Goal: Information Seeking & Learning: Learn about a topic

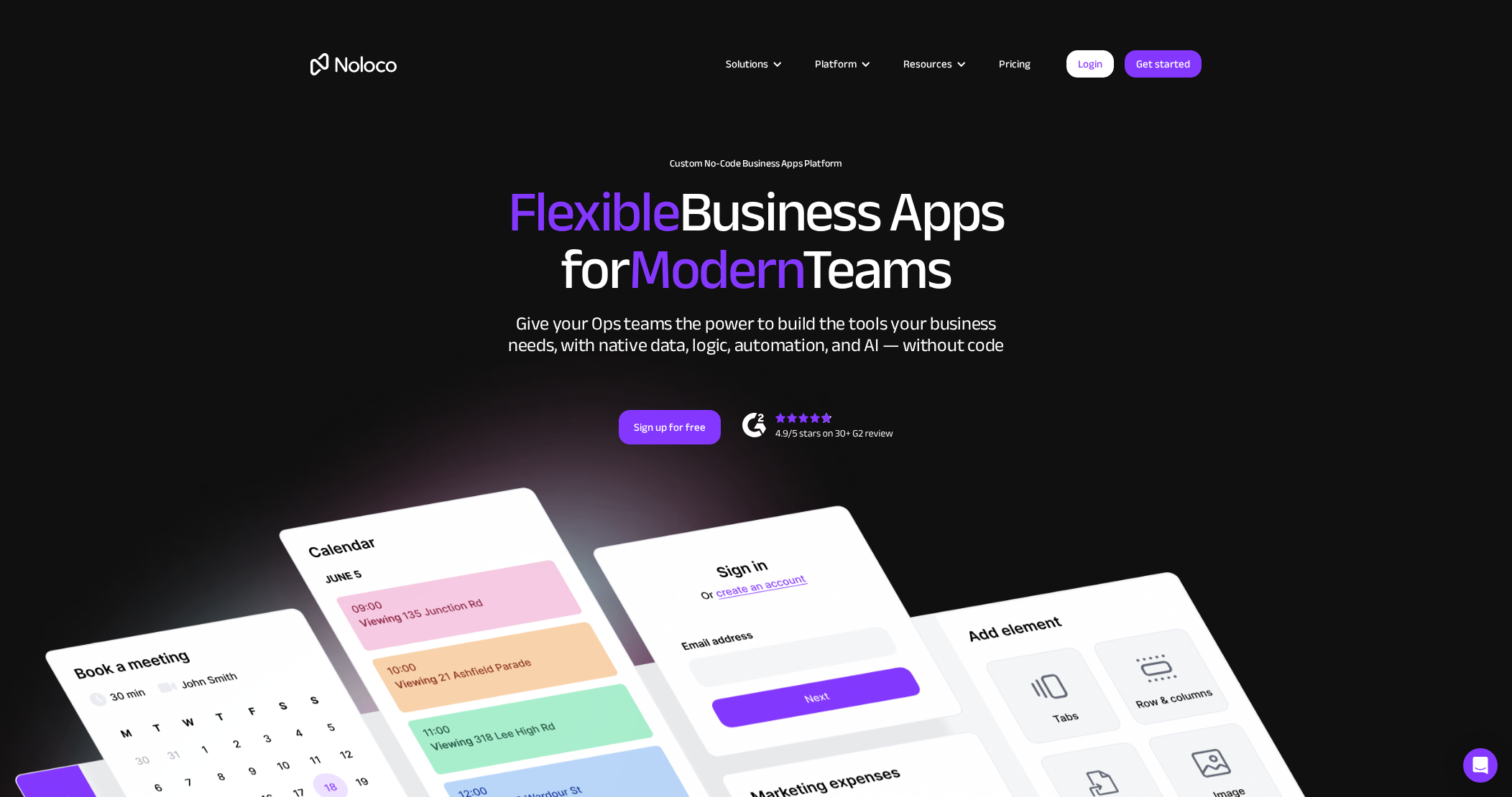
click at [1015, 66] on link "Pricing" at bounding box center [1015, 64] width 67 height 19
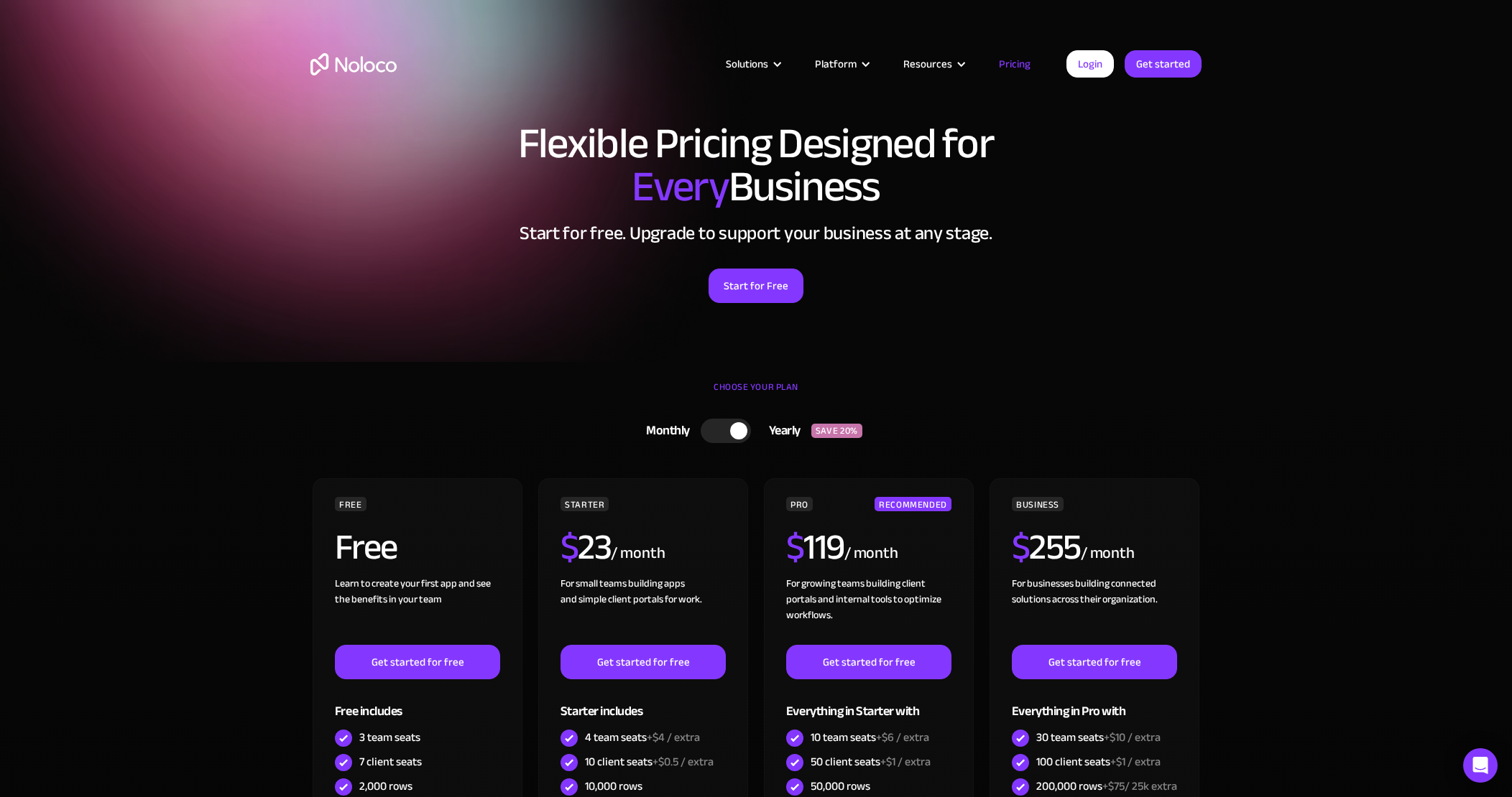
click at [713, 424] on div at bounding box center [726, 430] width 50 height 25
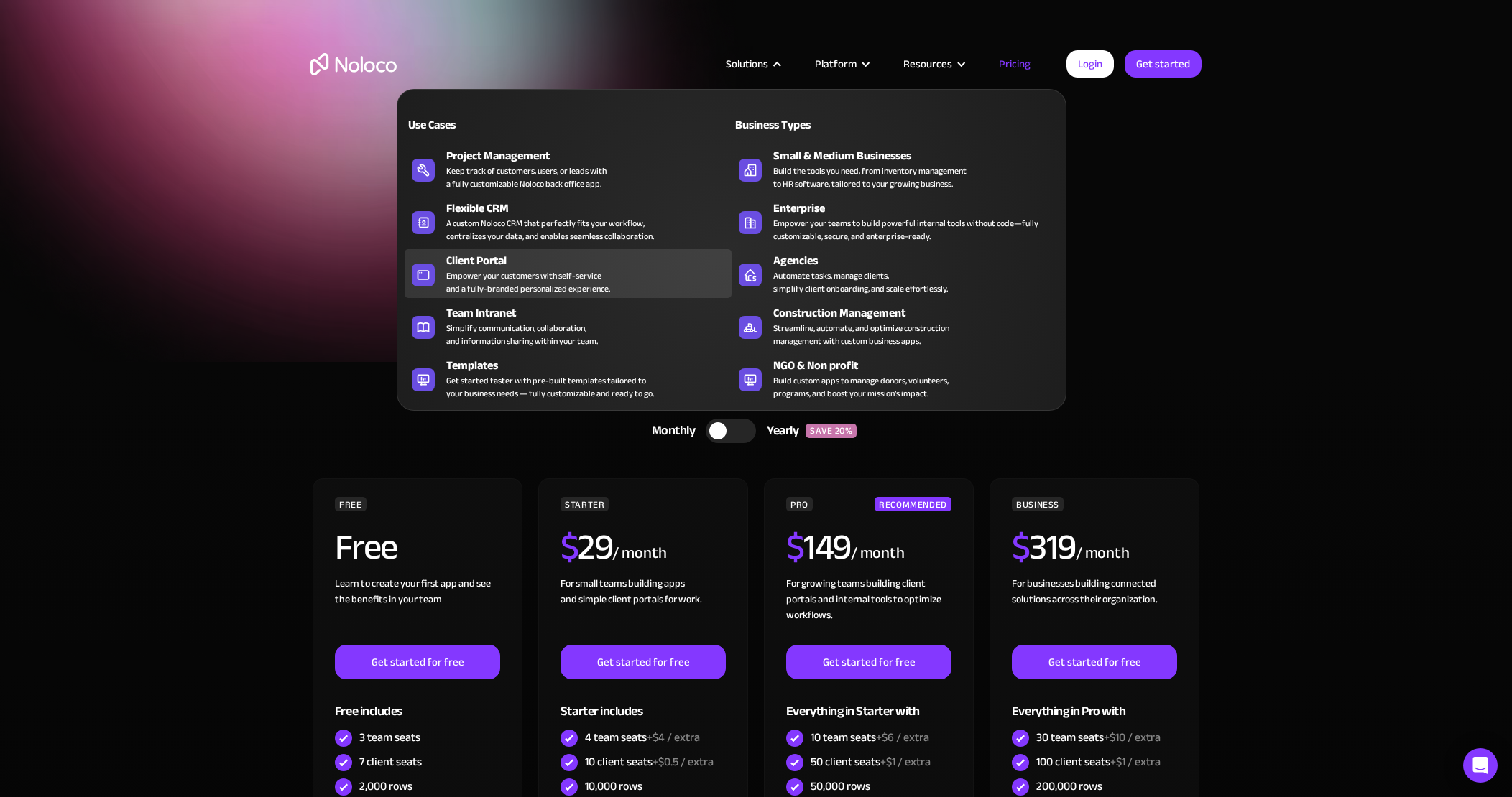
click at [475, 282] on div "Empower your customers with self-service and a fully-branded personalized exper…" at bounding box center [528, 282] width 164 height 25
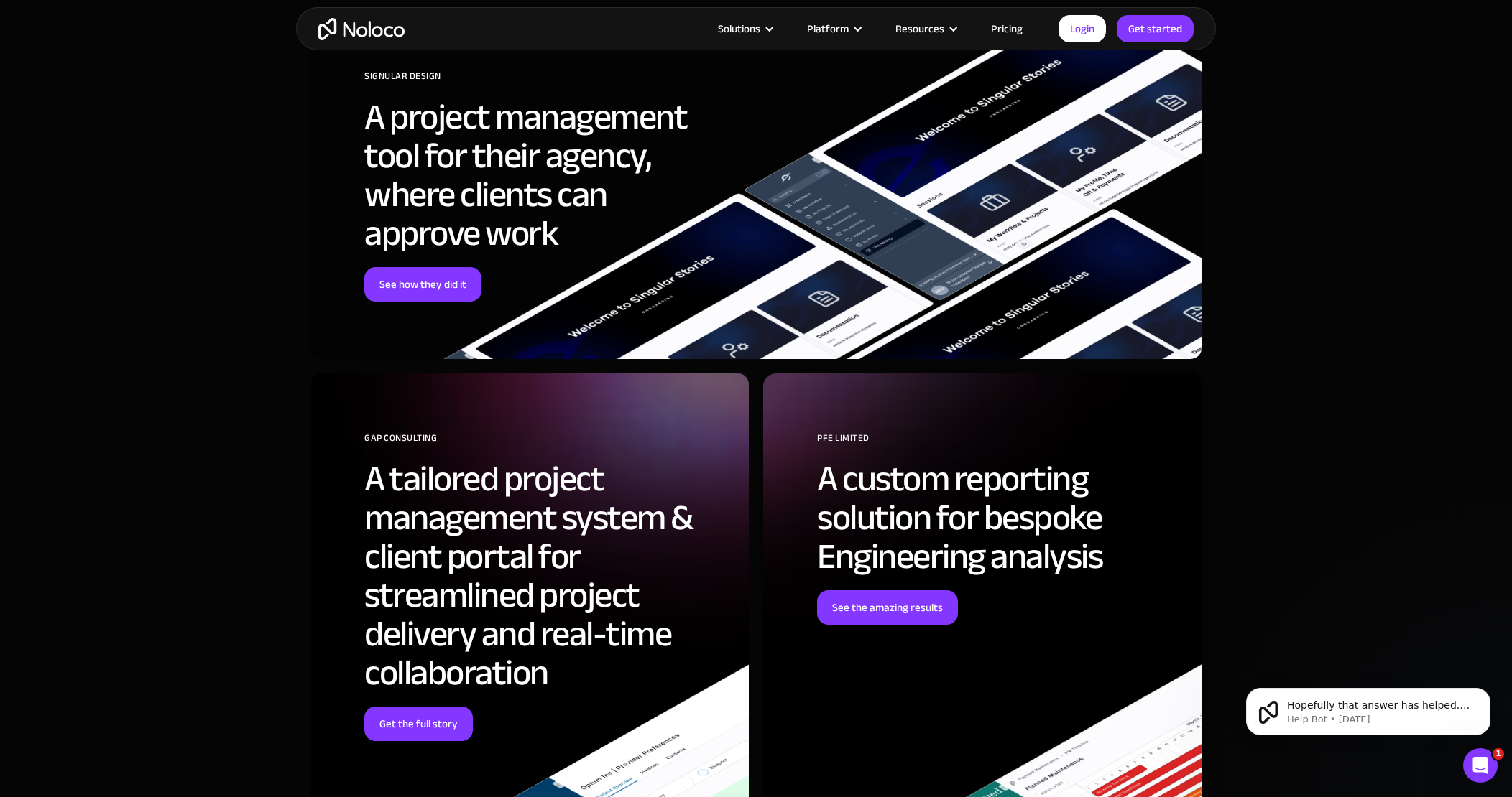
scroll to position [4485, 0]
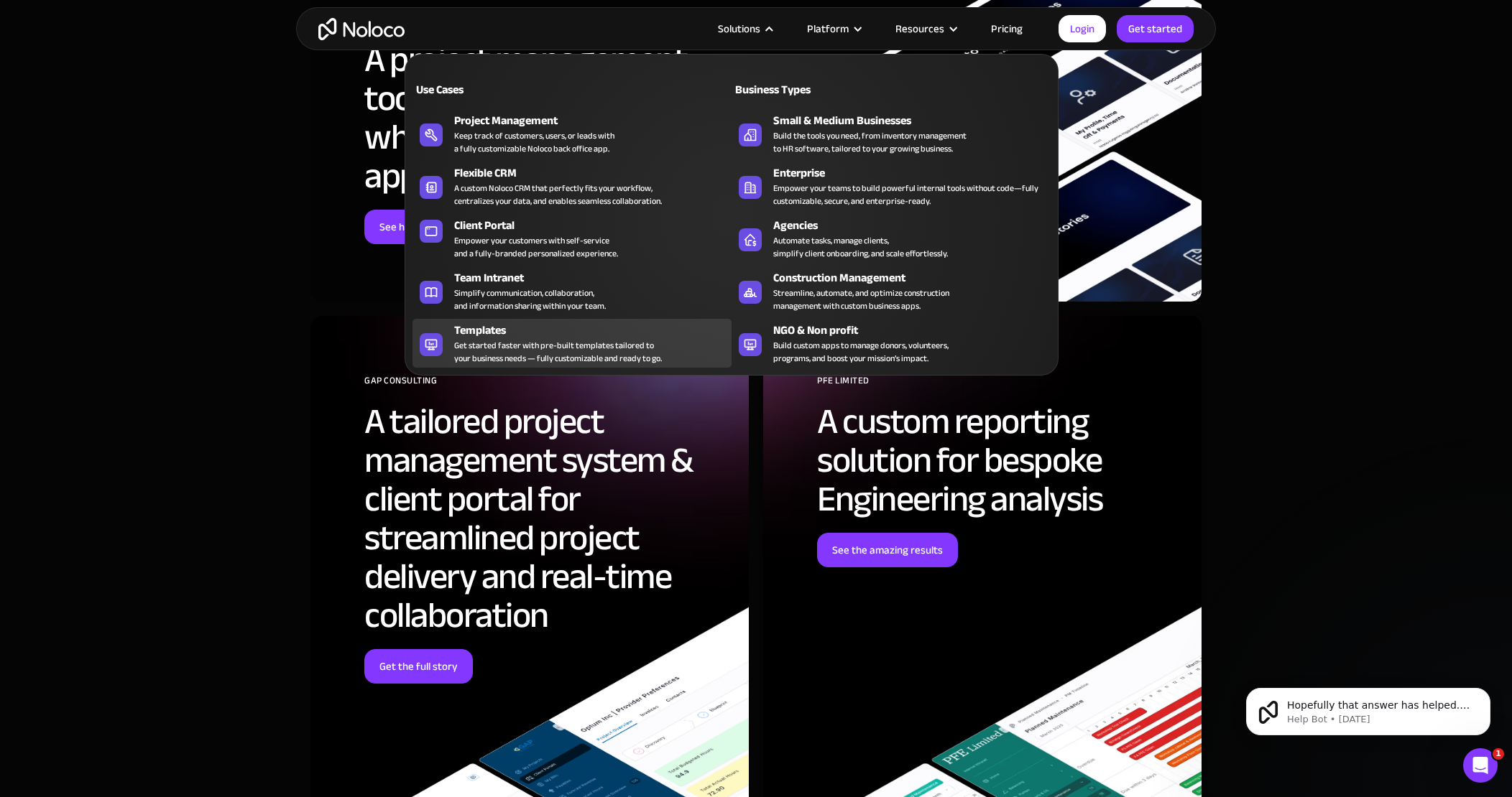
click at [487, 336] on div "Templates" at bounding box center [596, 330] width 284 height 17
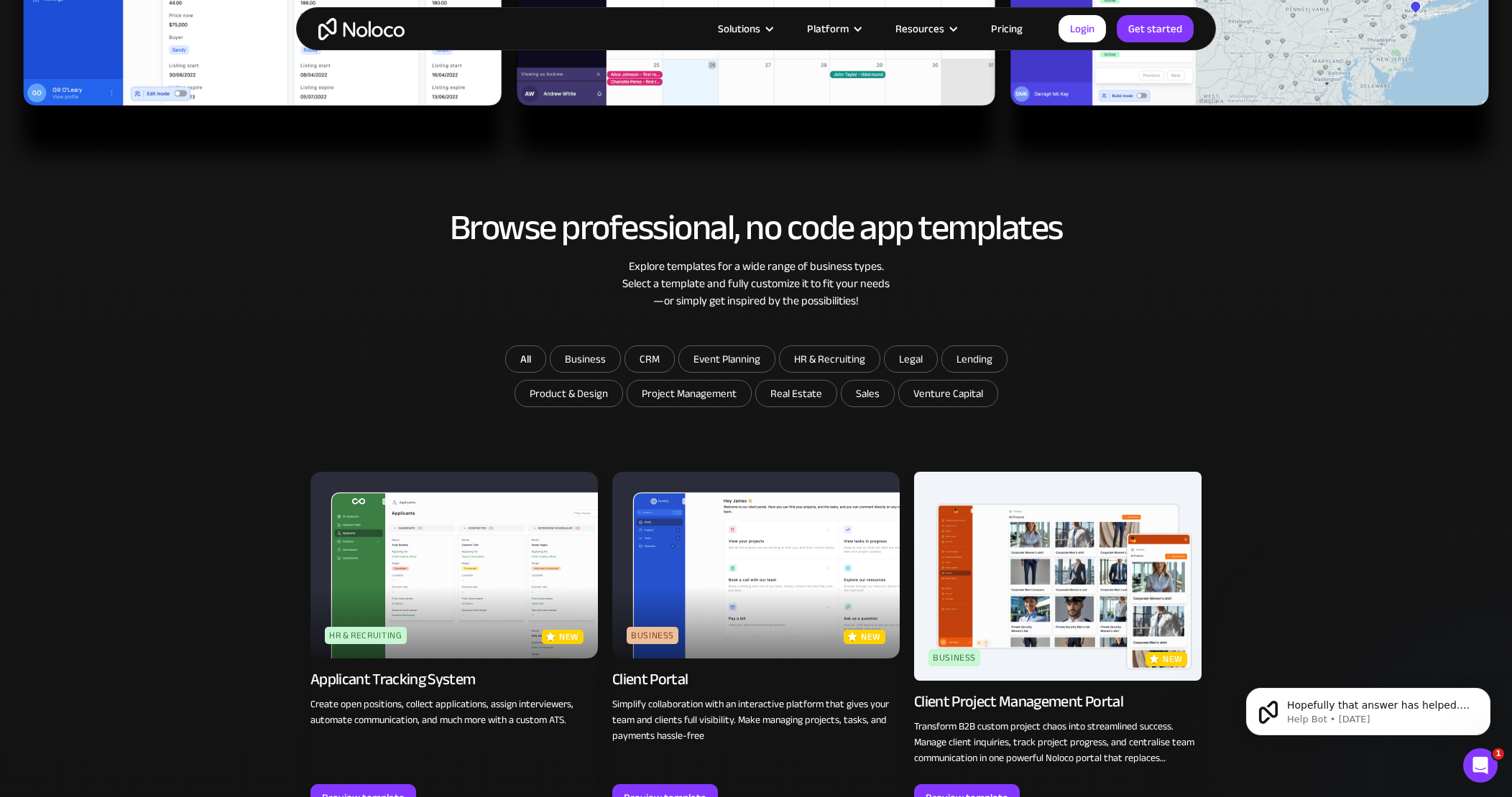
scroll to position [818, 0]
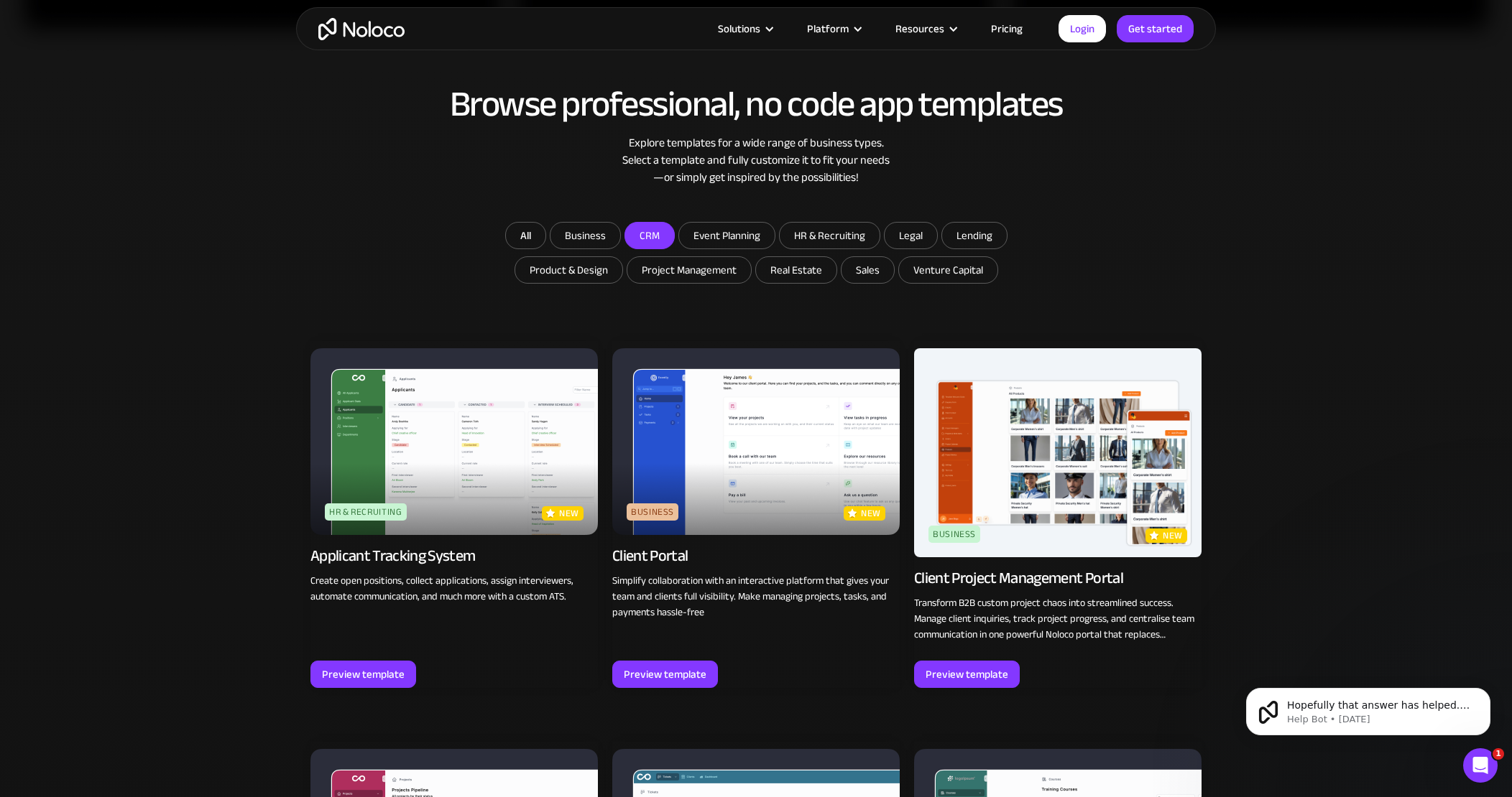
click at [645, 235] on input "CRM" at bounding box center [650, 236] width 49 height 25
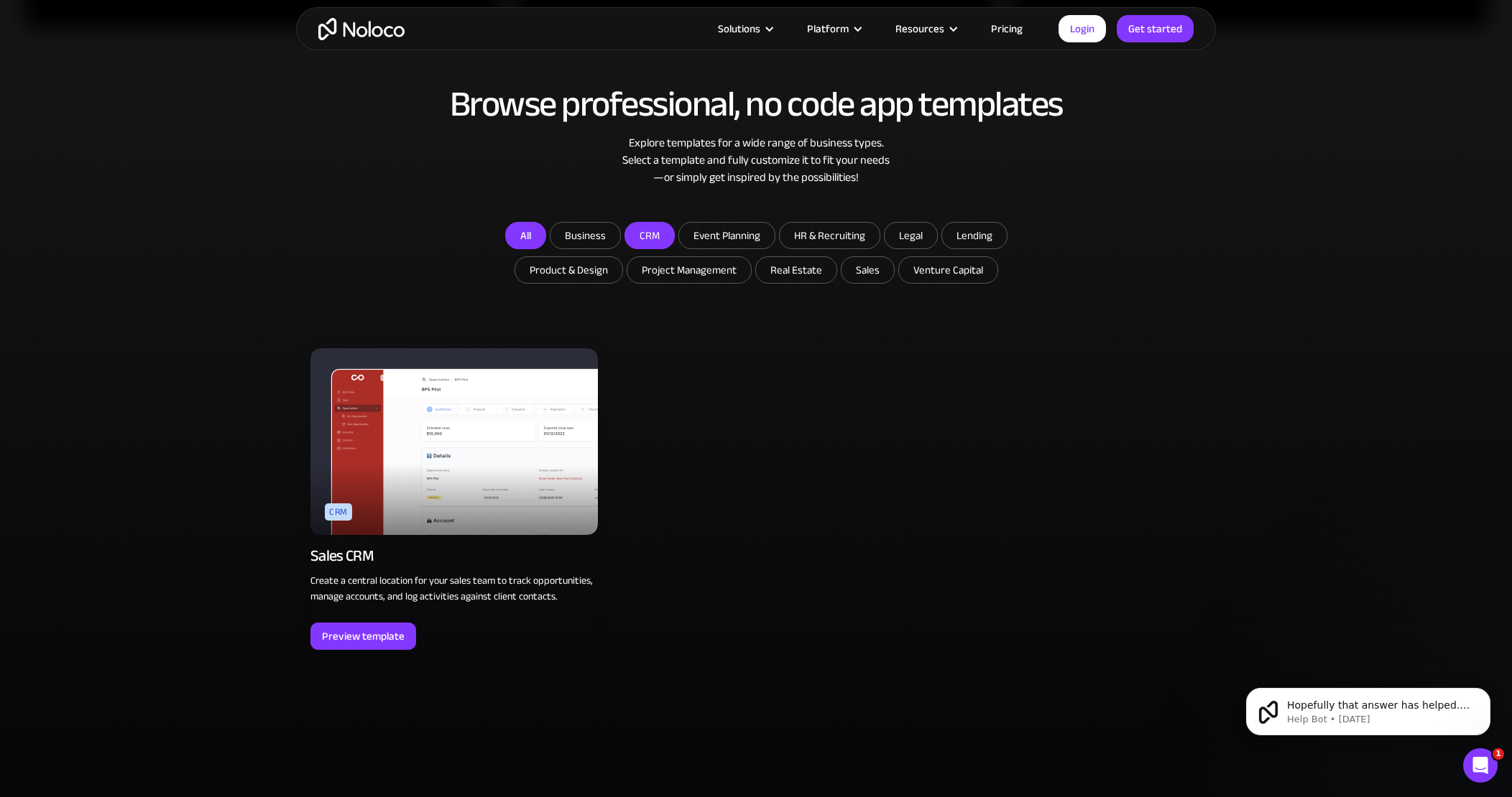
click at [518, 235] on link "All" at bounding box center [525, 236] width 41 height 27
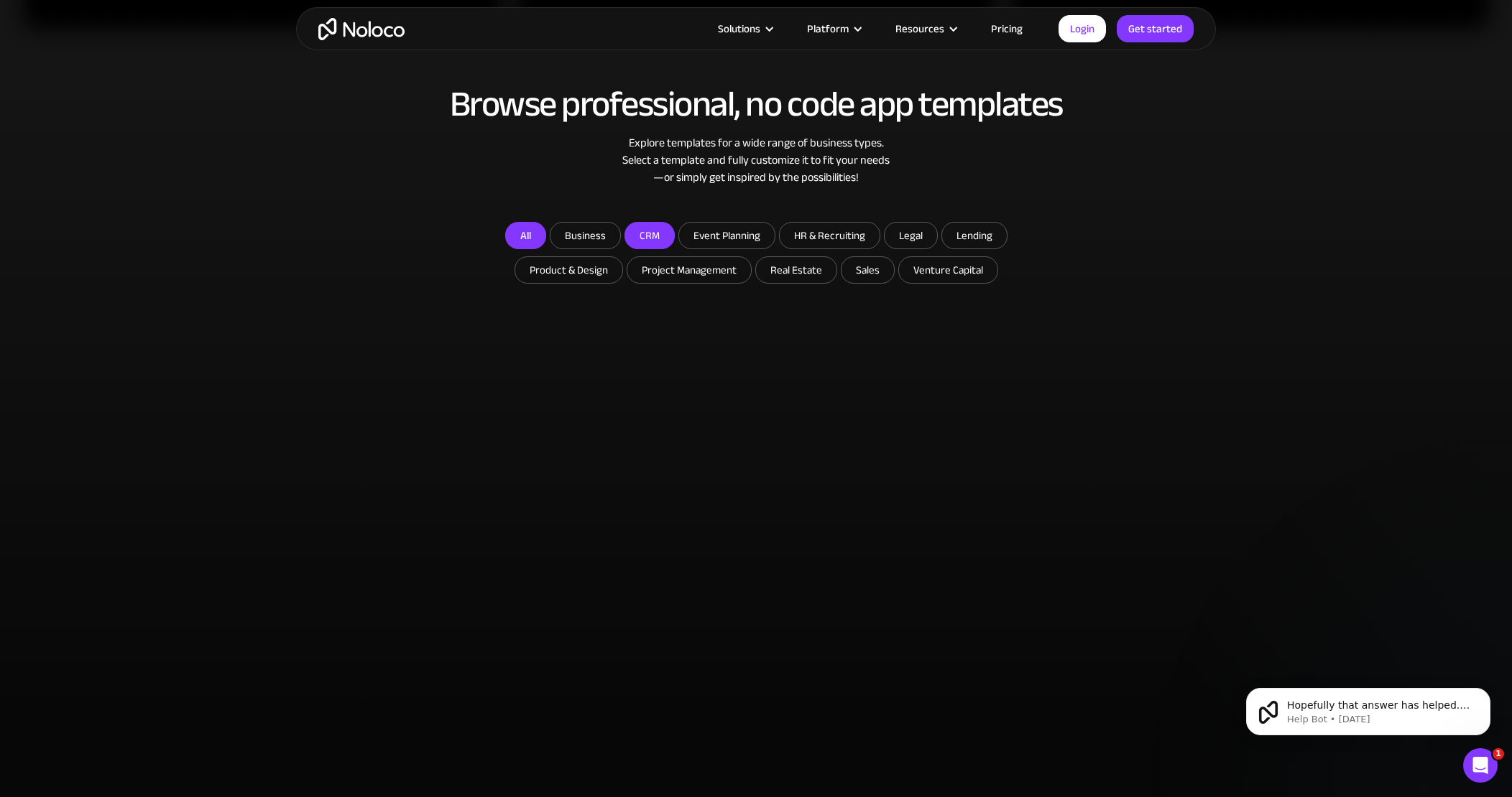
checkbox input "false"
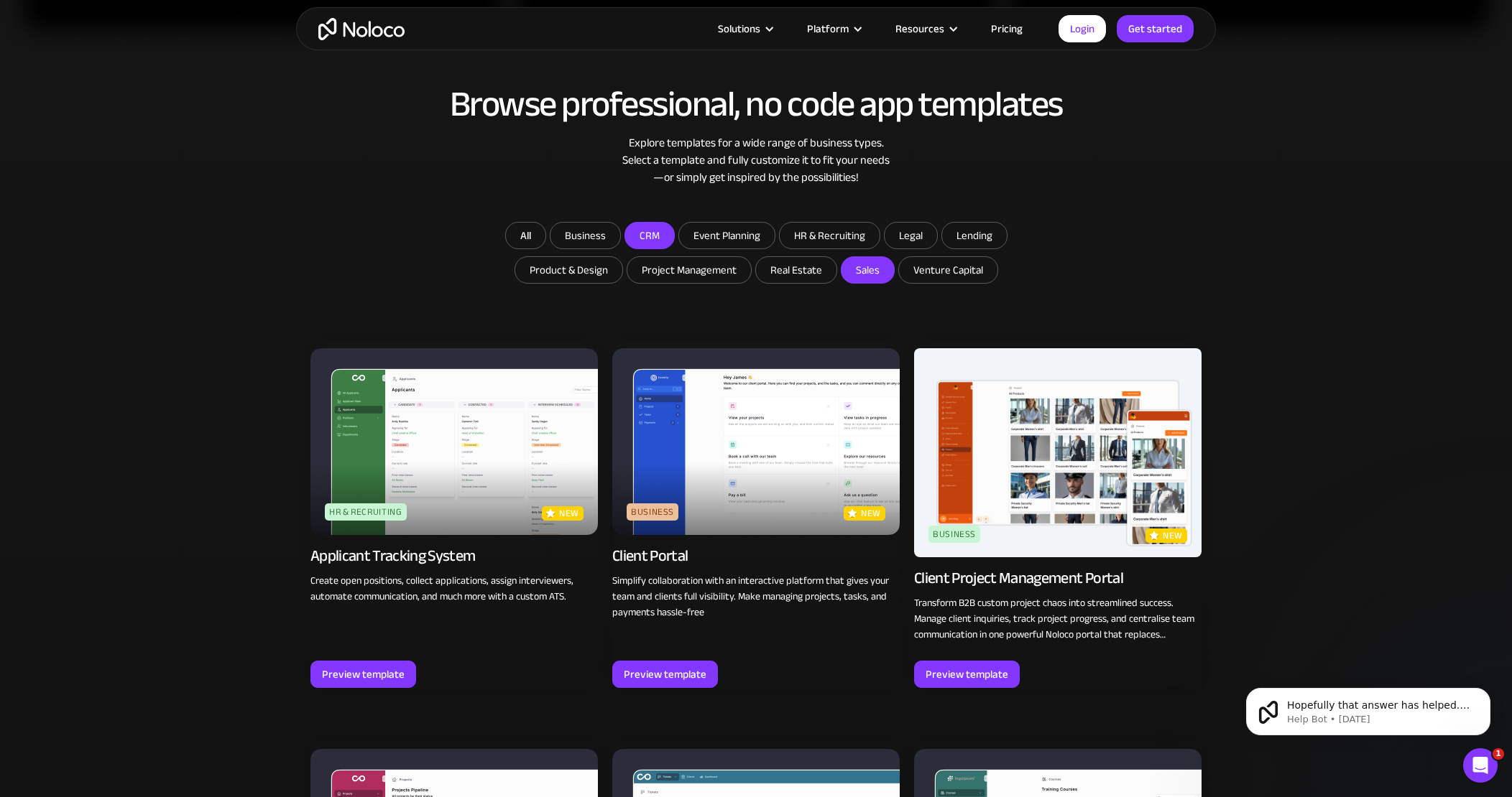
click at [869, 275] on input "Sales" at bounding box center [868, 270] width 53 height 25
checkbox input "true"
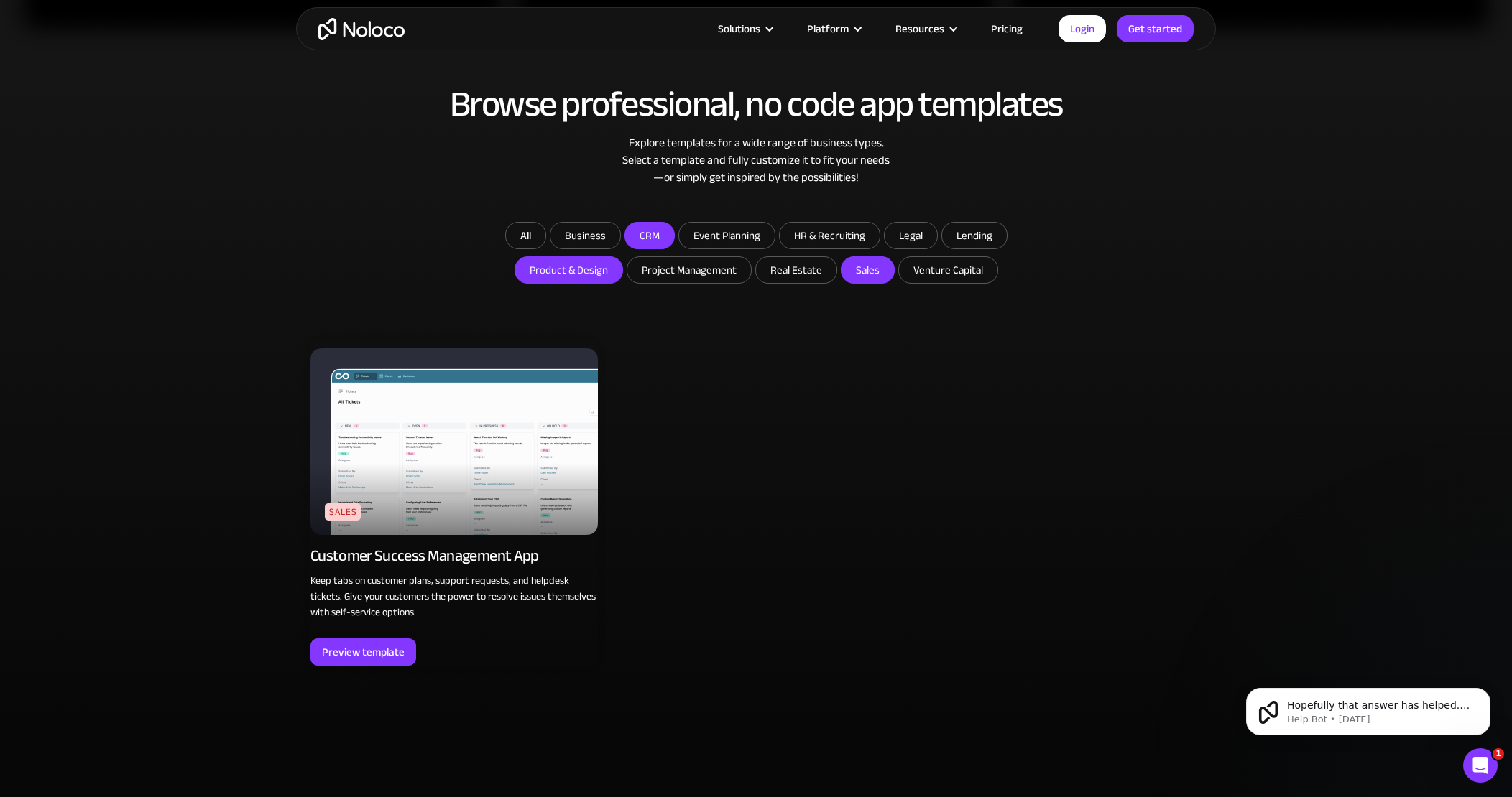
click at [556, 279] on input "Product & Design" at bounding box center [569, 270] width 107 height 25
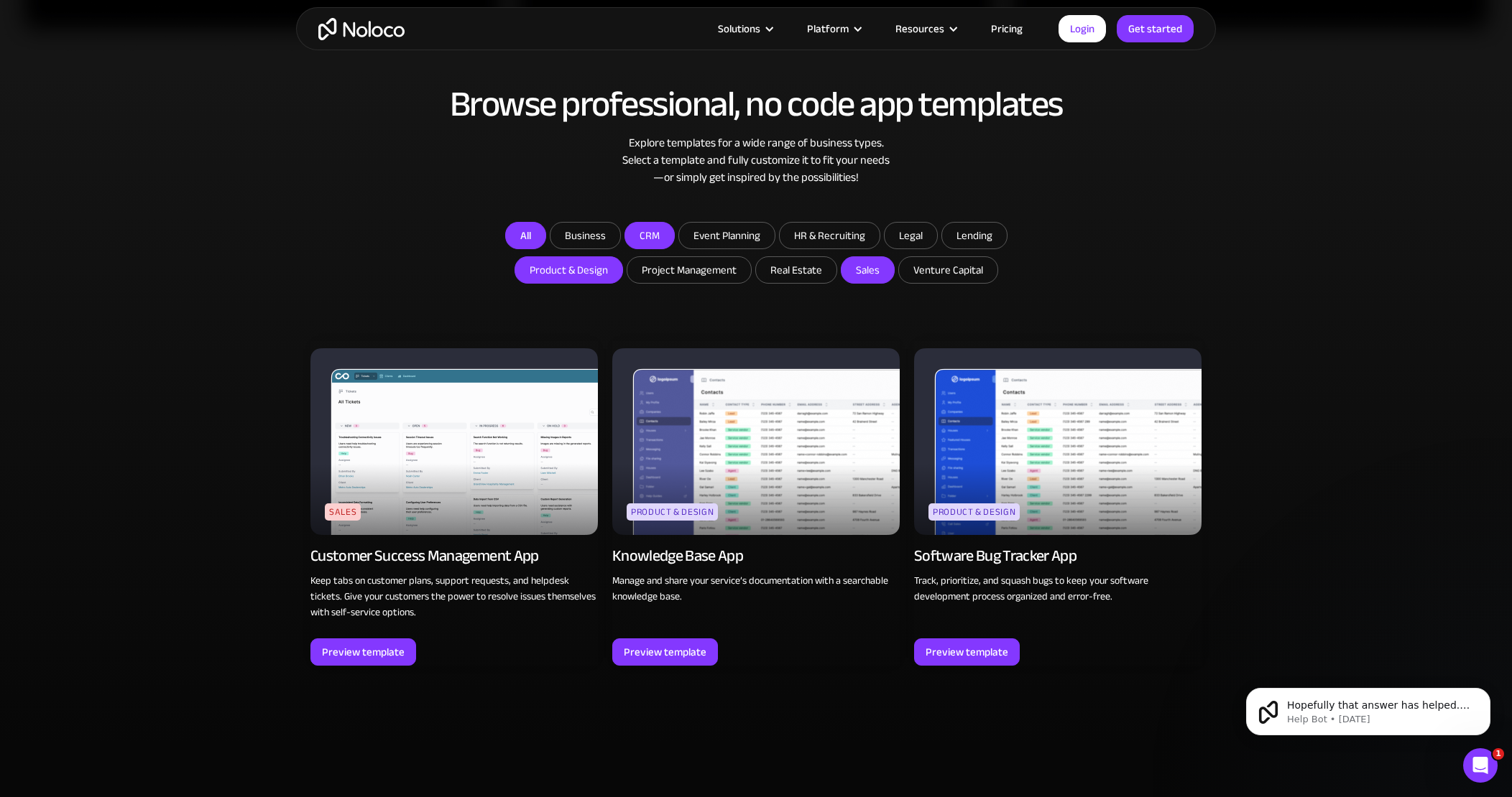
click at [524, 244] on link "All" at bounding box center [525, 236] width 41 height 27
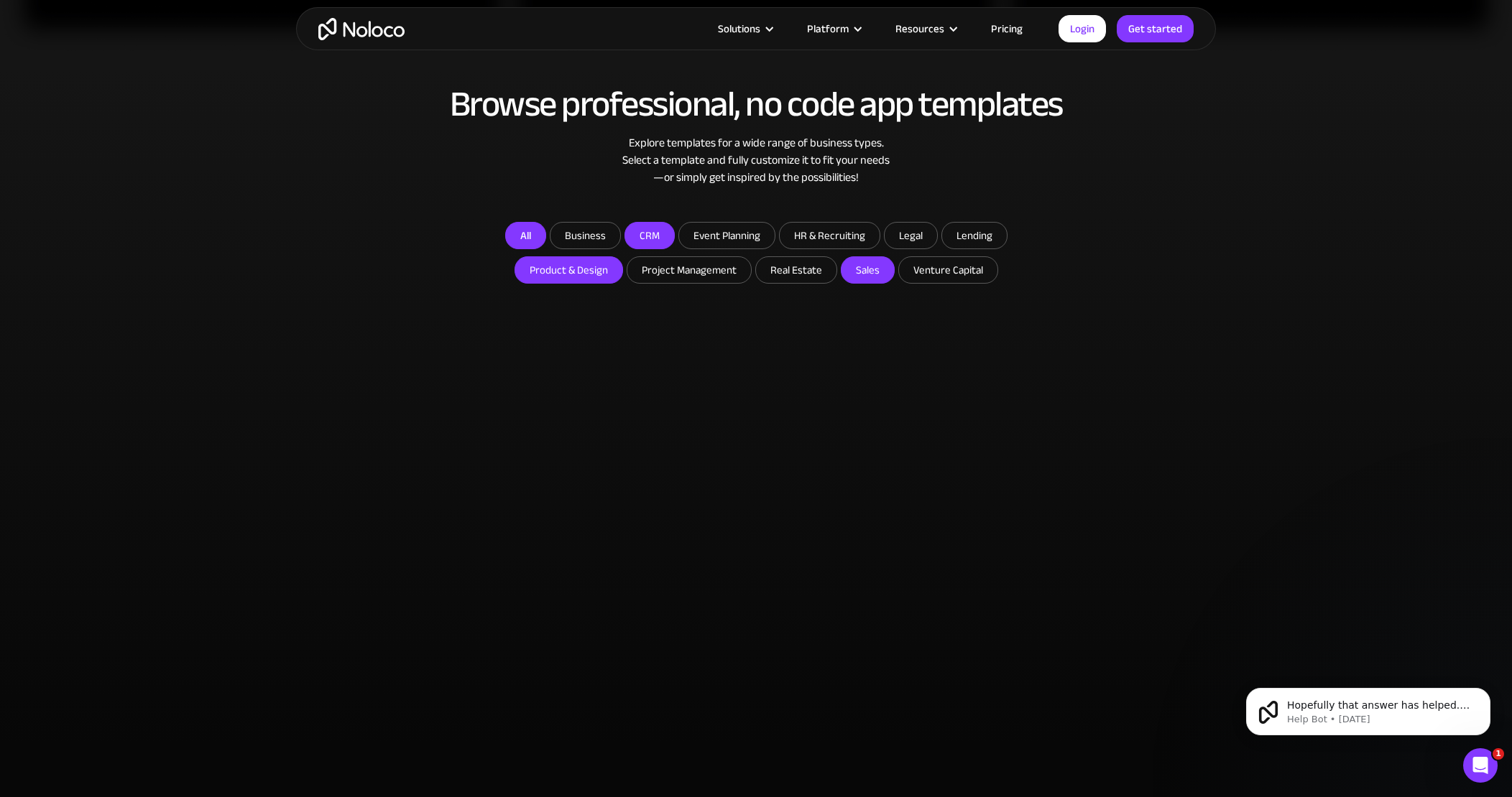
checkbox input "false"
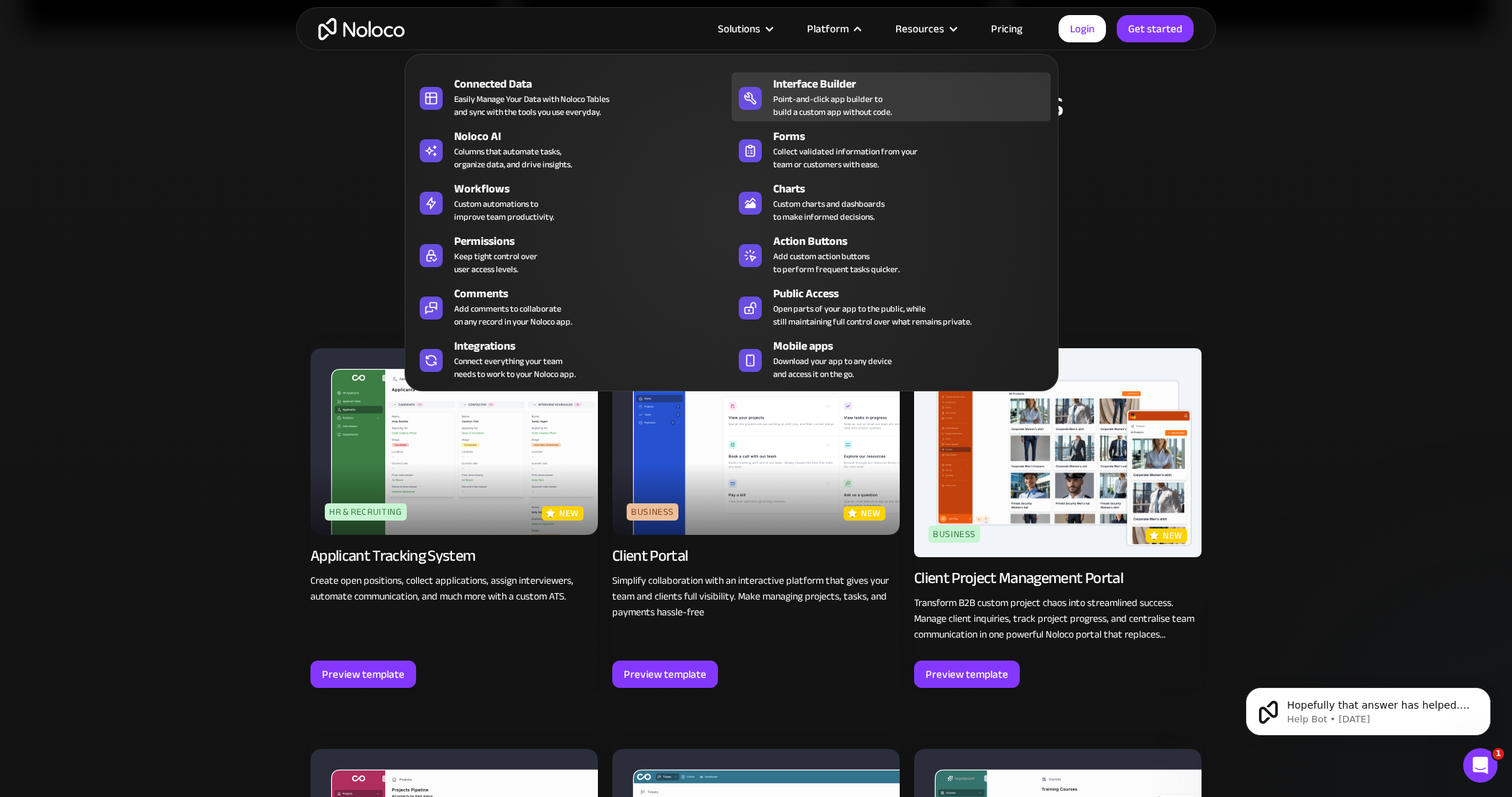
click at [796, 97] on div "Point-and-click app builder to build a custom app without code." at bounding box center [832, 106] width 118 height 25
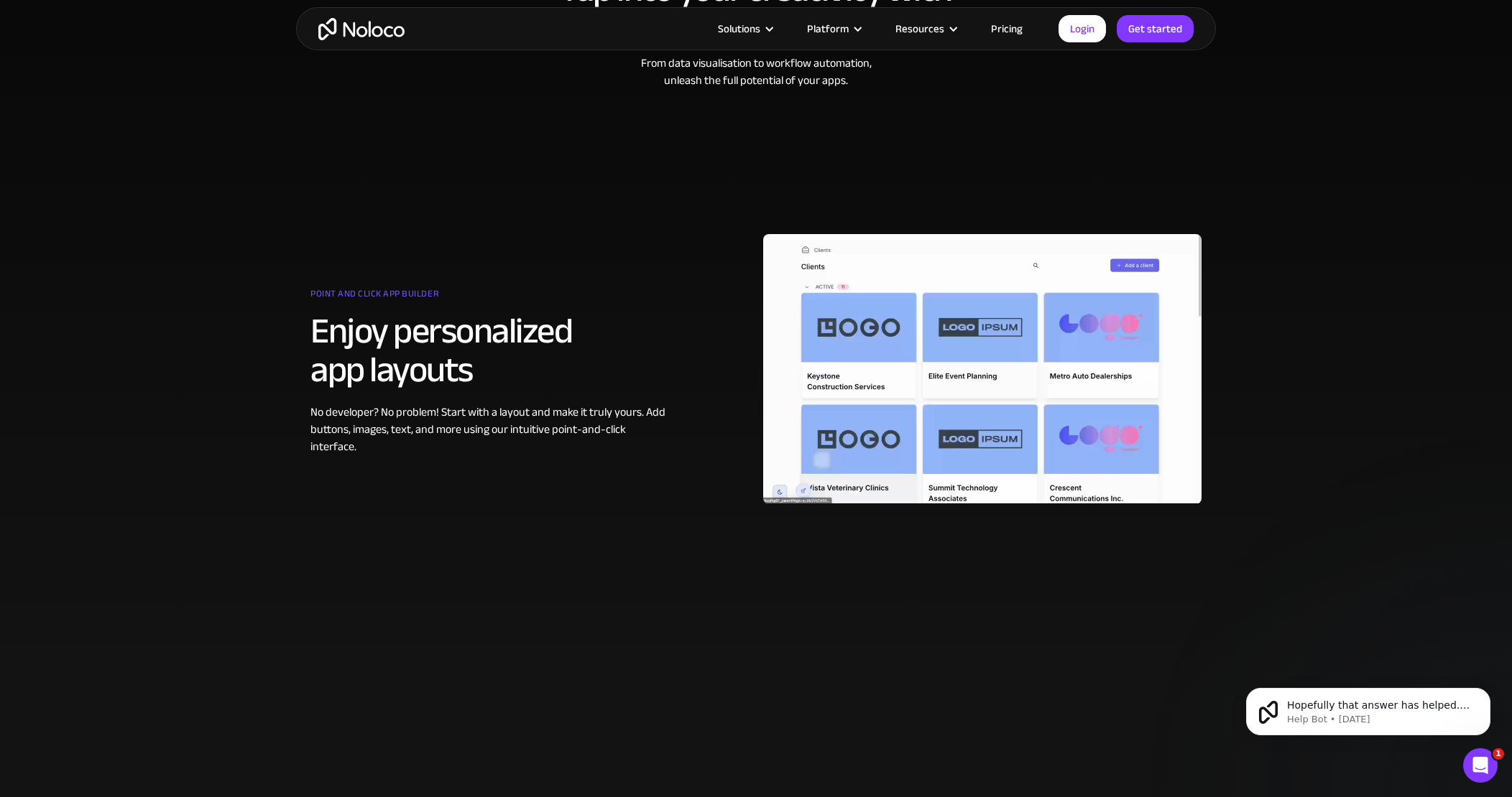
scroll to position [810, 0]
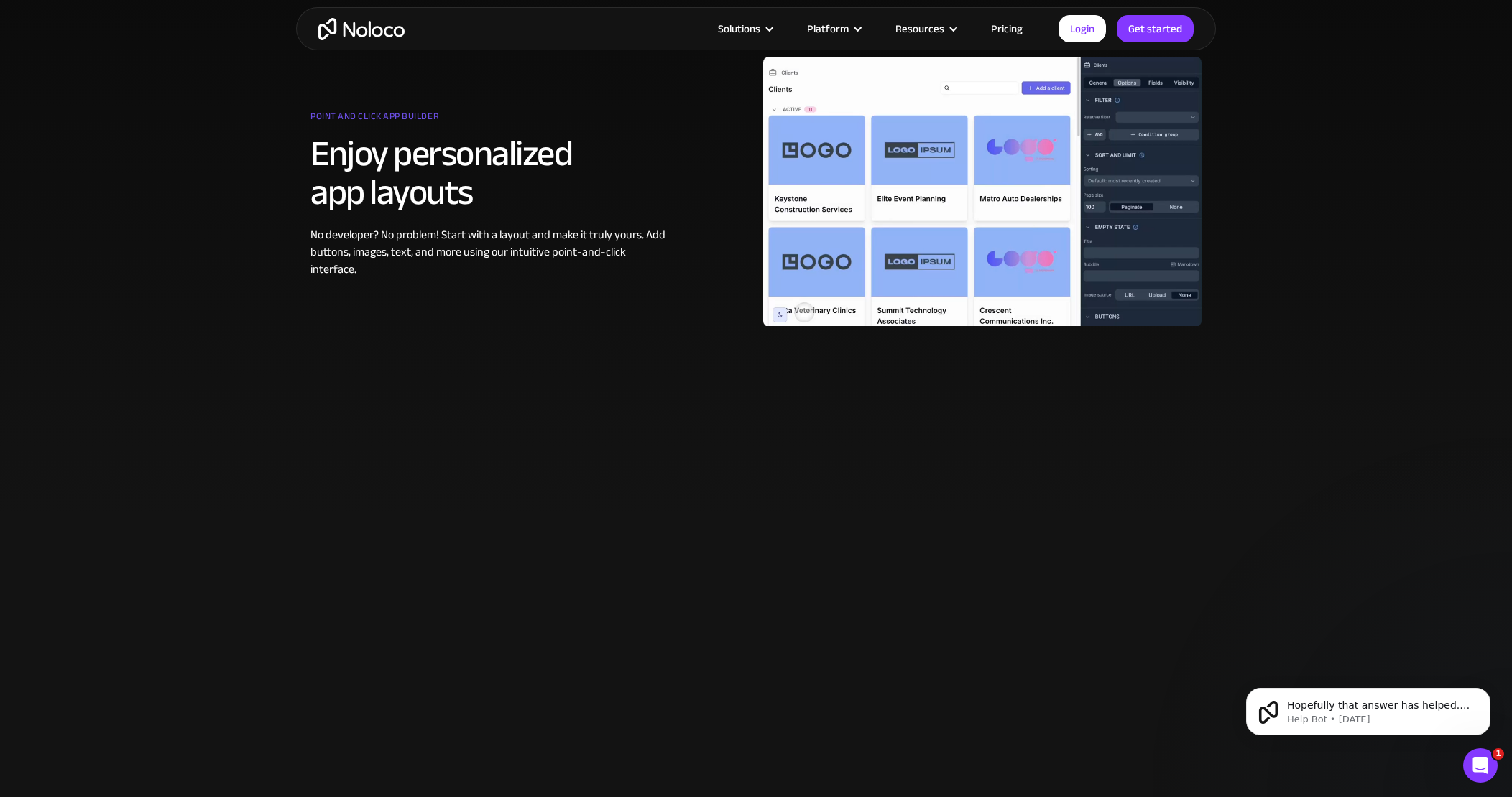
click at [1019, 28] on link "Pricing" at bounding box center [1007, 28] width 67 height 19
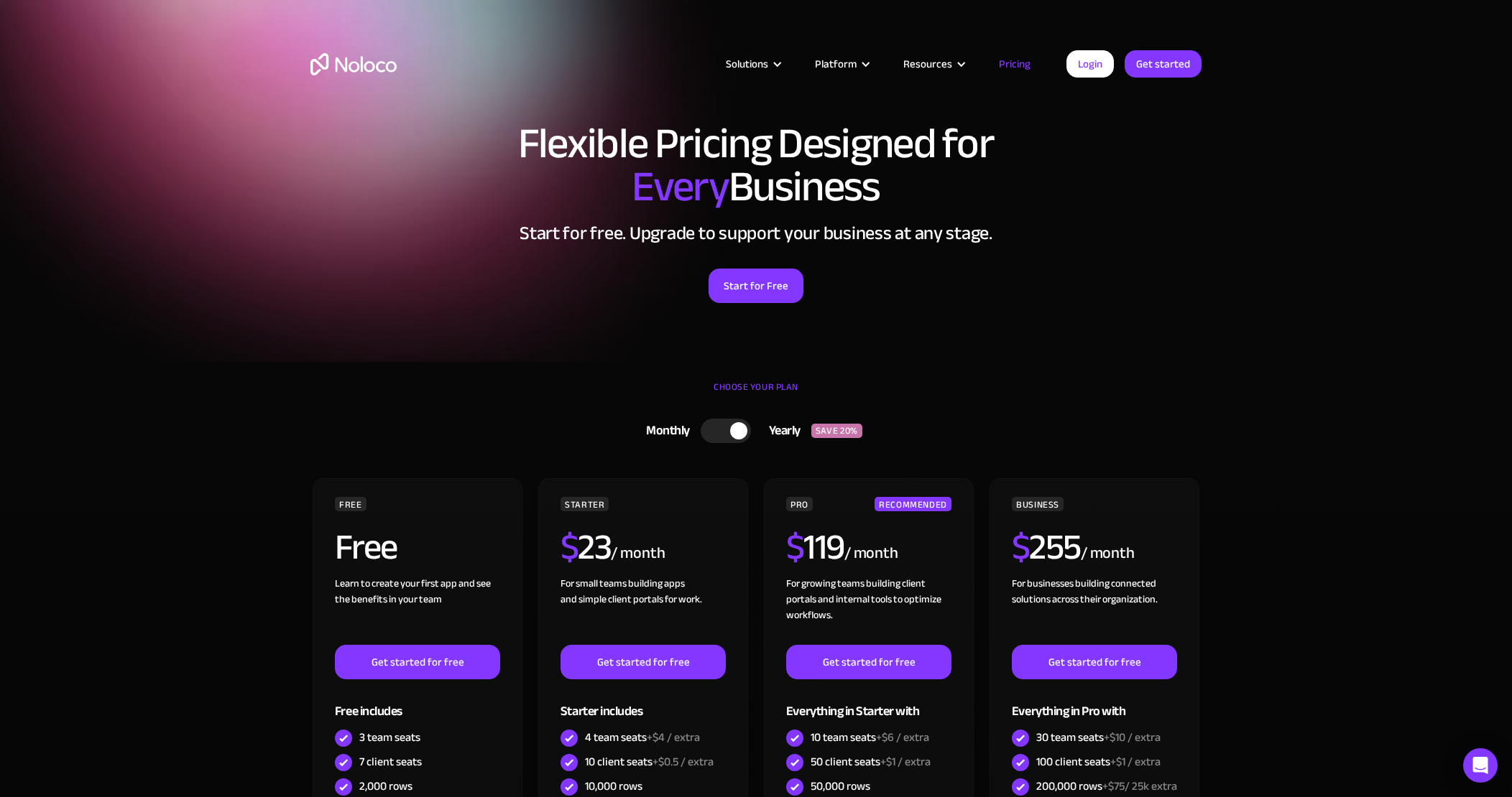
click at [718, 426] on div at bounding box center [726, 430] width 50 height 25
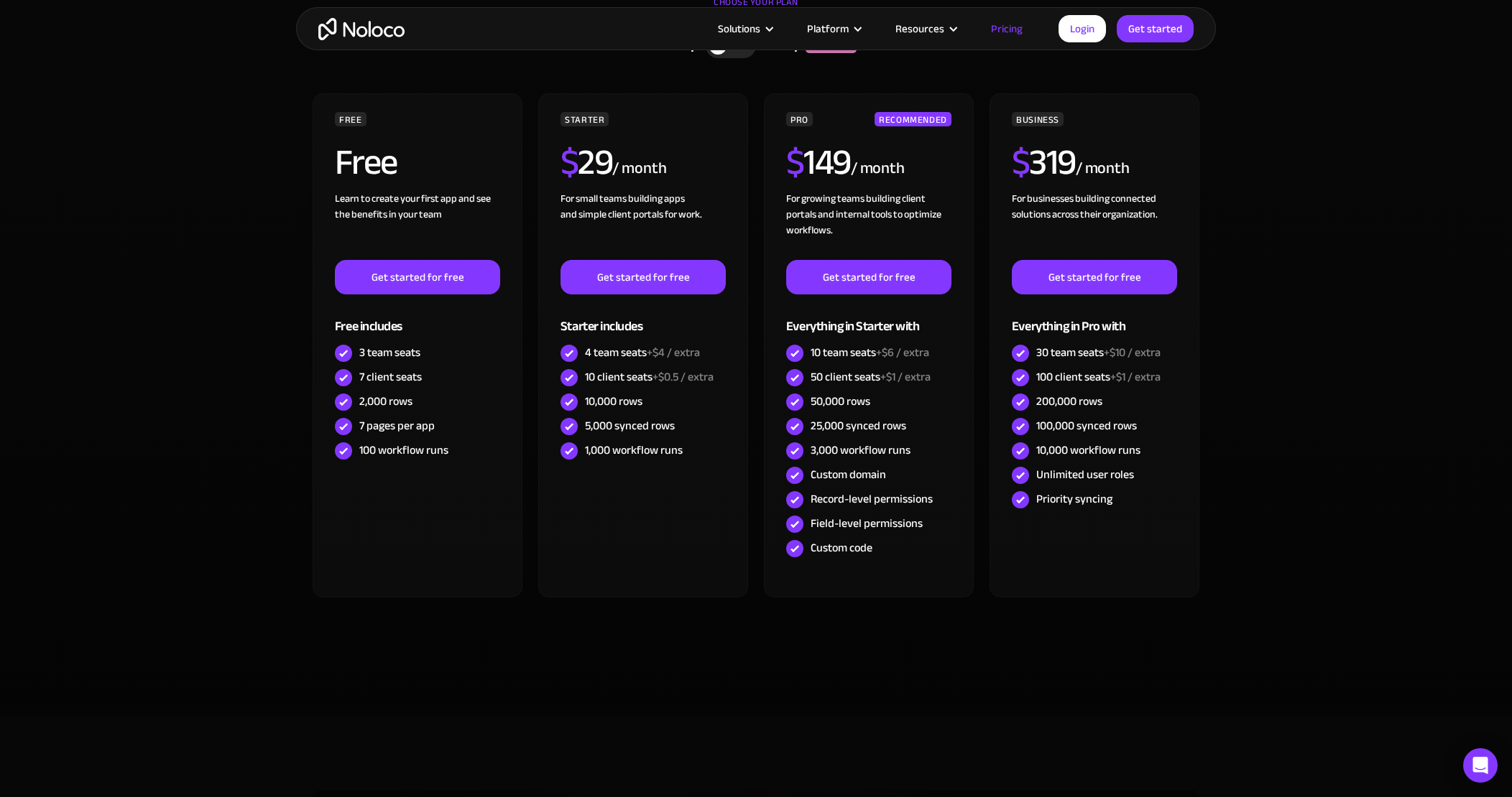
scroll to position [388, 0]
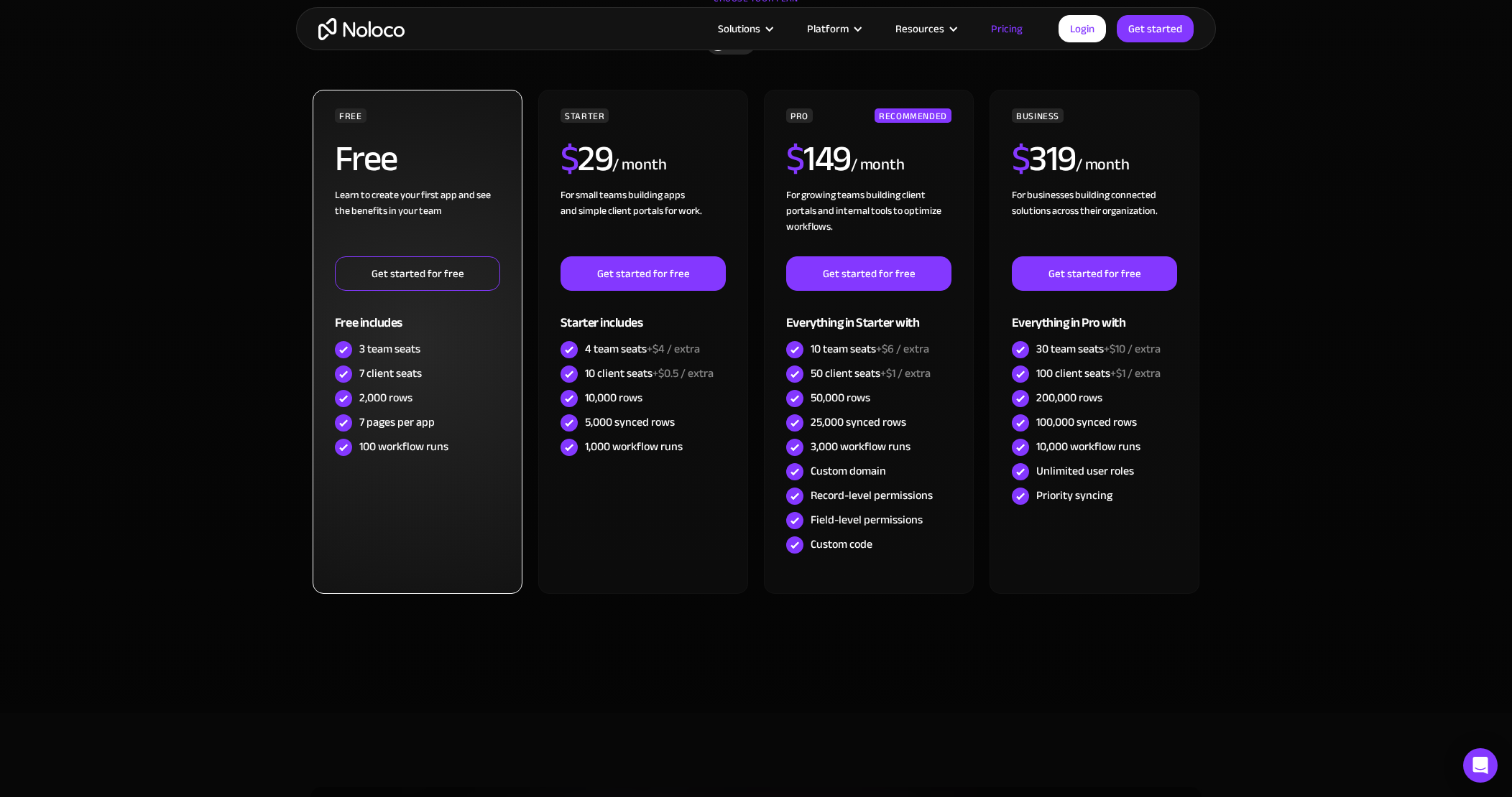
click at [403, 276] on link "Get started for free" at bounding box center [418, 274] width 166 height 35
